Goal: Find specific page/section: Find specific page/section

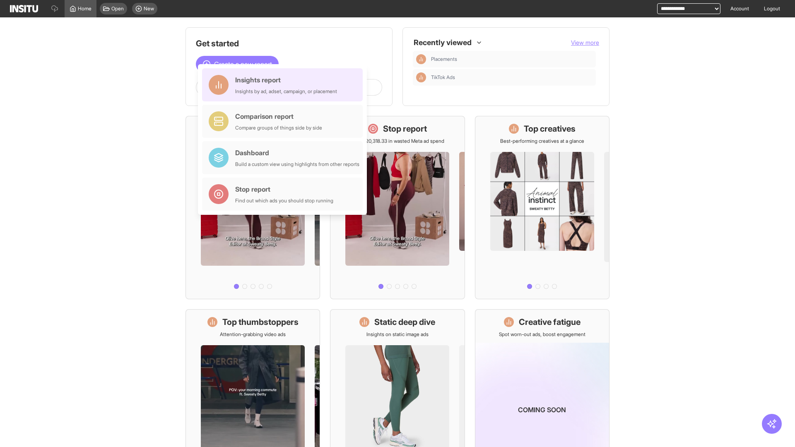
click at [284, 85] on div "Insights report Insights by ad, adset, campaign, or placement" at bounding box center [286, 85] width 102 height 20
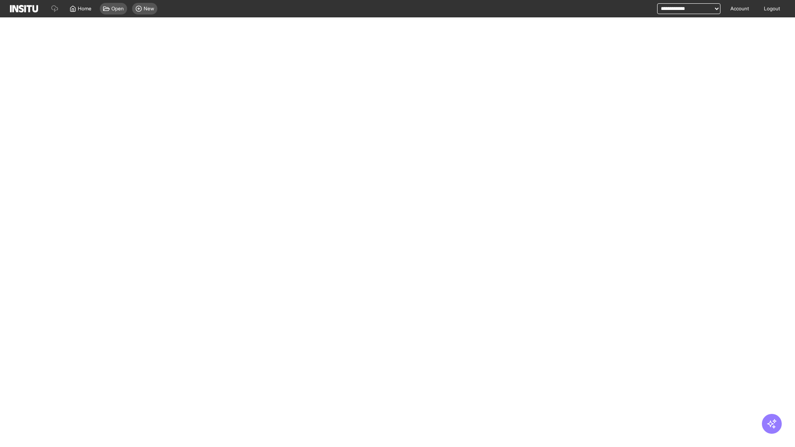
select select "**"
